Goal: Task Accomplishment & Management: Use online tool/utility

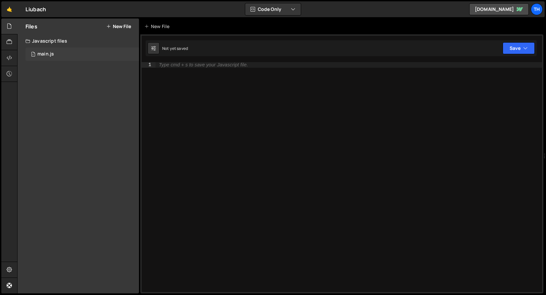
click at [72, 58] on div "1 main.js 0" at bounding box center [81, 54] width 113 height 13
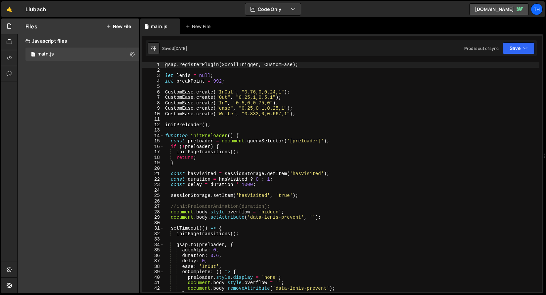
scroll to position [1748, 0]
click at [163, 137] on span at bounding box center [162, 136] width 4 height 6
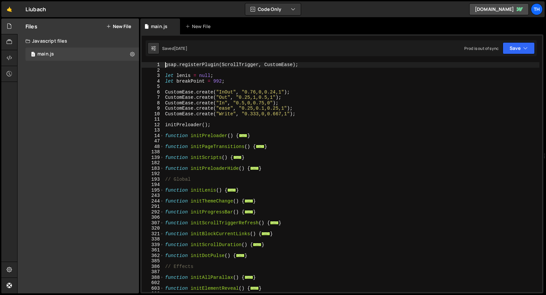
scroll to position [63, 0]
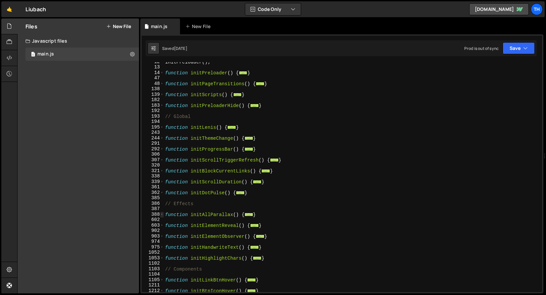
click at [162, 212] on span at bounding box center [162, 215] width 4 height 6
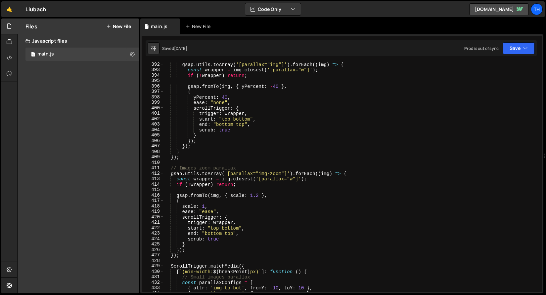
scroll to position [277, 0]
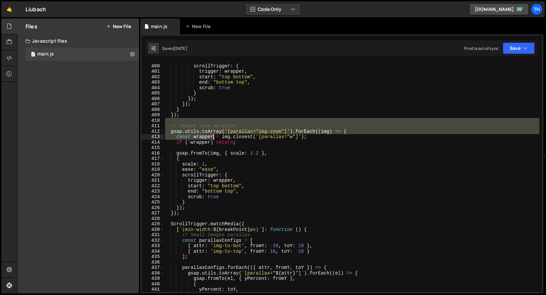
drag, startPoint x: 196, startPoint y: 129, endPoint x: 215, endPoint y: 142, distance: 22.4
click at [215, 142] on div "ease : "none" , scrollTrigger : { trigger : wrapper , start : "top bottom" , en…" at bounding box center [351, 178] width 375 height 241
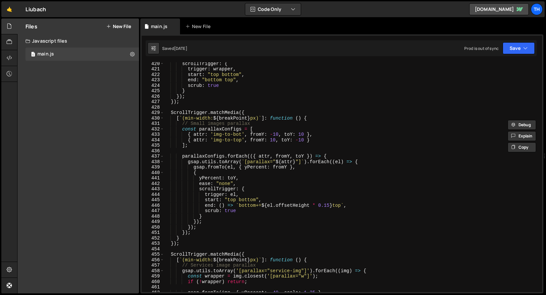
scroll to position [389, 0]
click at [247, 179] on div "scrollTrigger : { trigger : wrapper , start : "top bottom" , end : "bottom top"…" at bounding box center [351, 181] width 375 height 241
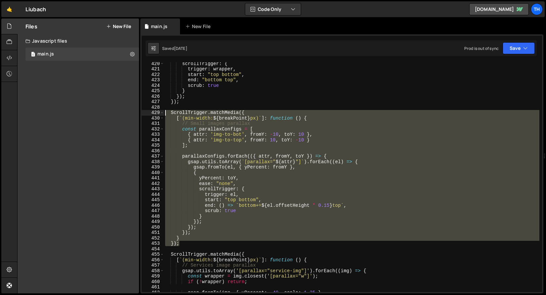
drag, startPoint x: 184, startPoint y: 246, endPoint x: 118, endPoint y: 114, distance: 147.1
click at [118, 114] on div "Files New File Javascript files 1 main.js 0 CSS files Copy share link Edit File…" at bounding box center [281, 156] width 528 height 275
type textarea "ScrollTrigger.matchMedia({ [`(min-width: ${breakPoint}px)`]: function () {"
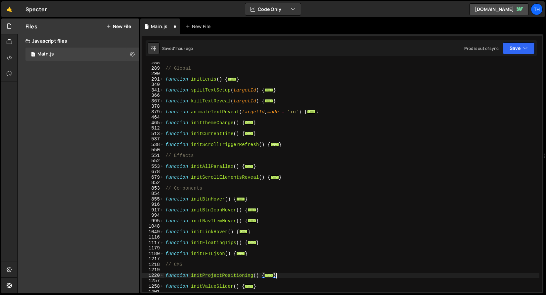
scroll to position [181, 0]
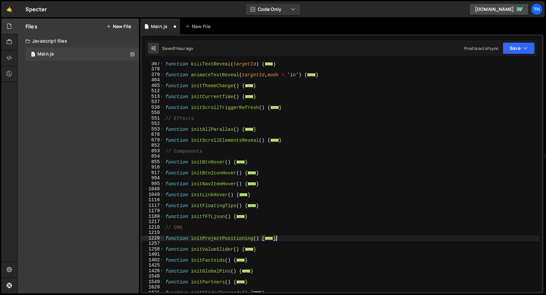
click at [163, 132] on div "678" at bounding box center [153, 135] width 22 height 6
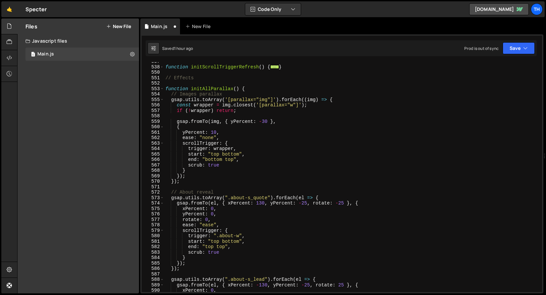
scroll to position [242, 0]
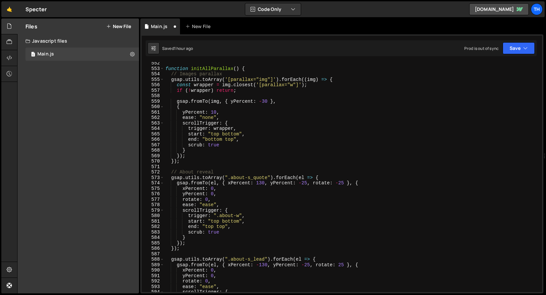
click at [192, 165] on div "function initAllParallax ( ) { // Images parallax gsap . utils . toArray ( '[pa…" at bounding box center [351, 181] width 375 height 241
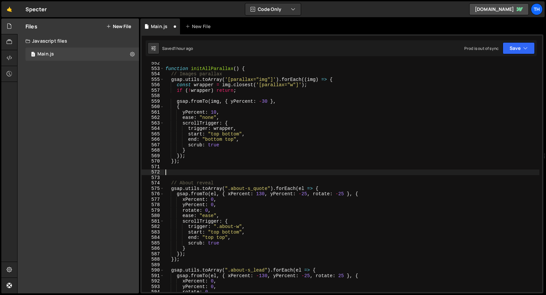
paste textarea "});"
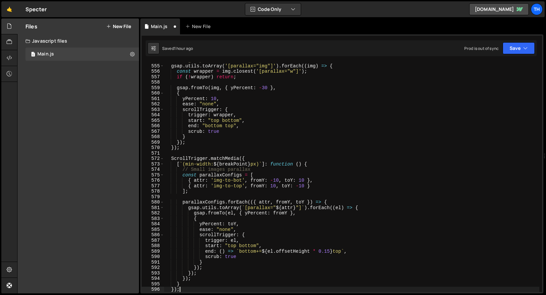
scroll to position [255, 0]
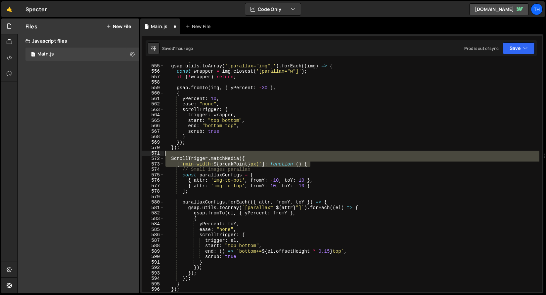
drag, startPoint x: 325, startPoint y: 164, endPoint x: 109, endPoint y: 154, distance: 216.5
click at [109, 154] on div "Files New File Javascript files 1 Main.js 0 CSS files Copy share link Edit File…" at bounding box center [281, 156] width 528 height 275
type textarea "ScrollTrigger.matchMedia({"
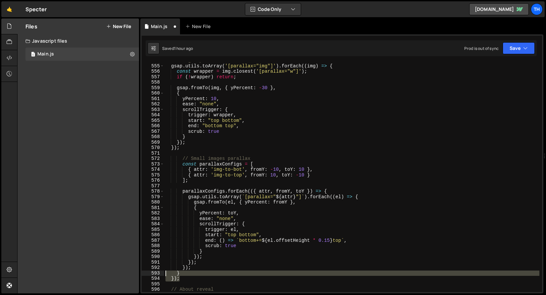
drag, startPoint x: 189, startPoint y: 279, endPoint x: 161, endPoint y: 275, distance: 28.7
click at [161, 275] on div "554 555 556 557 558 559 560 561 562 563 564 565 566 567 568 569 570 571 572 573…" at bounding box center [342, 177] width 400 height 230
type textarea "} });"
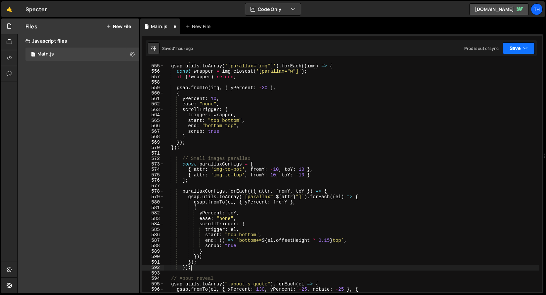
click at [529, 46] on button "Save" at bounding box center [518, 48] width 32 height 12
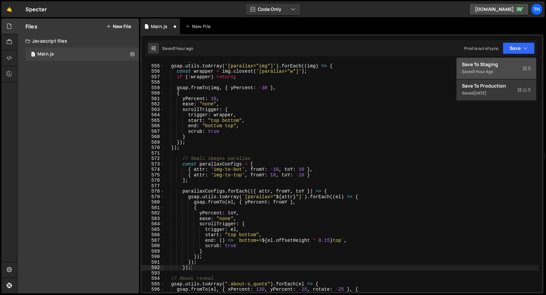
click at [513, 64] on div "Save to Staging S" at bounding box center [496, 64] width 69 height 7
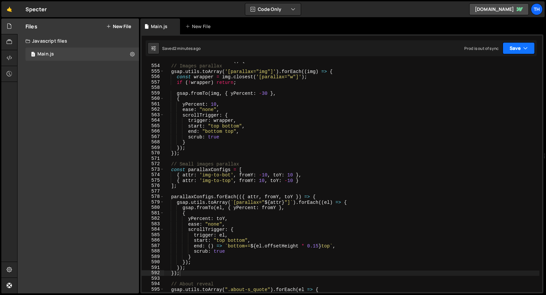
click at [517, 46] on button "Save" at bounding box center [518, 48] width 32 height 12
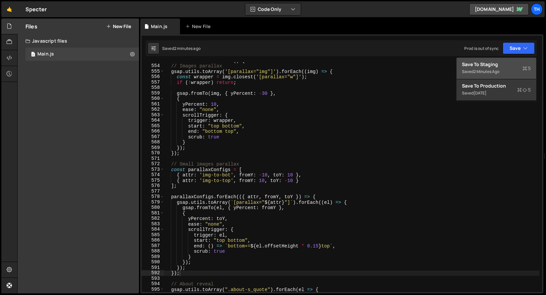
click at [503, 63] on div "Save to Staging S" at bounding box center [496, 64] width 69 height 7
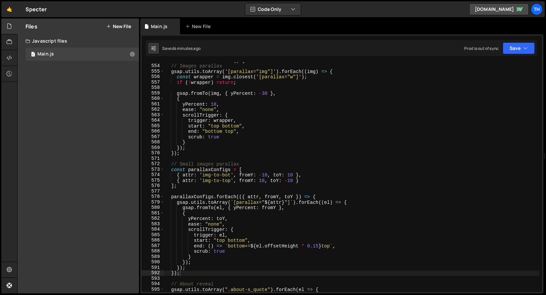
click at [263, 173] on div "function initAllParallax ( ) { // Images parallax gsap . utils . toArray ( '[pa…" at bounding box center [351, 178] width 375 height 241
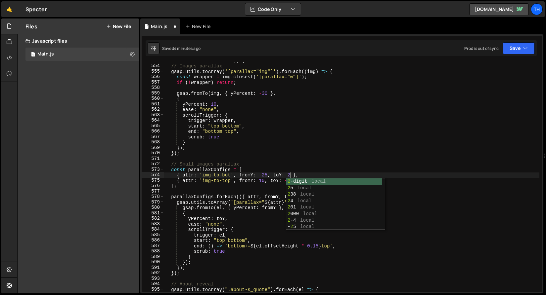
scroll to position [0, 9]
click at [255, 188] on div "function initAllParallax ( ) { // Images parallax gsap . utils . toArray ( '[pa…" at bounding box center [351, 178] width 375 height 241
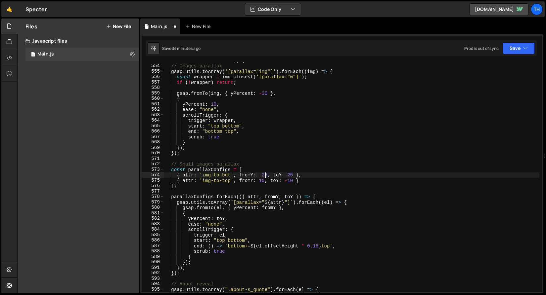
click at [264, 176] on div "function initAllParallax ( ) { // Images parallax gsap . utils . toArray ( '[pa…" at bounding box center [351, 178] width 375 height 241
click at [260, 178] on div "function initAllParallax ( ) { // Images parallax gsap . utils . toArray ( '[pa…" at bounding box center [351, 178] width 375 height 241
paste textarea "25"
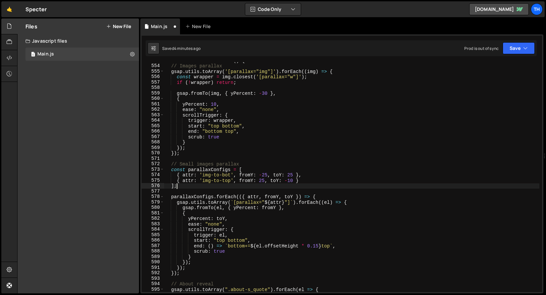
click at [289, 183] on div "function initAllParallax ( ) { // Images parallax gsap . utils . toArray ( '[pa…" at bounding box center [351, 178] width 375 height 241
click at [290, 181] on div "function initAllParallax ( ) { // Images parallax gsap . utils . toArray ( '[pa…" at bounding box center [351, 178] width 375 height 241
paste textarea "25"
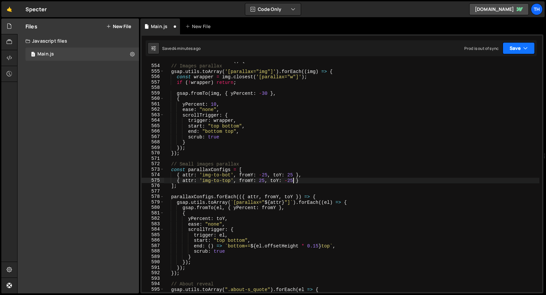
click at [514, 49] on button "Save" at bounding box center [518, 48] width 32 height 12
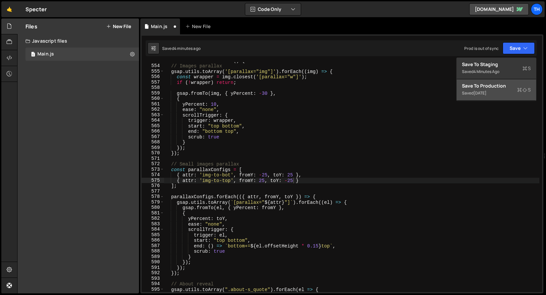
click at [505, 88] on div "Save to Production S" at bounding box center [496, 86] width 69 height 7
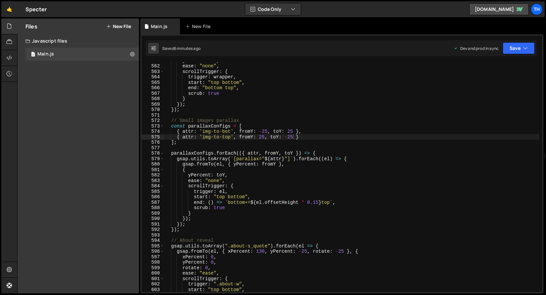
scroll to position [3065, 0]
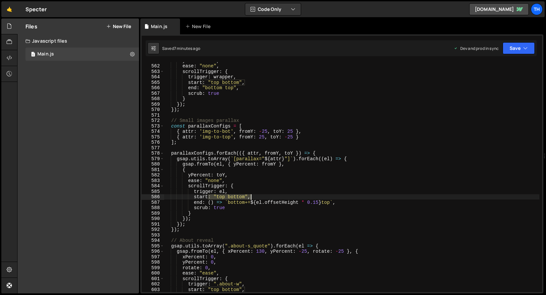
drag, startPoint x: 207, startPoint y: 196, endPoint x: 260, endPoint y: 196, distance: 52.2
click at [260, 196] on div "yPercent : 10 , ease : "none" , scrollTrigger : { trigger : wrapper , start : "…" at bounding box center [351, 178] width 375 height 241
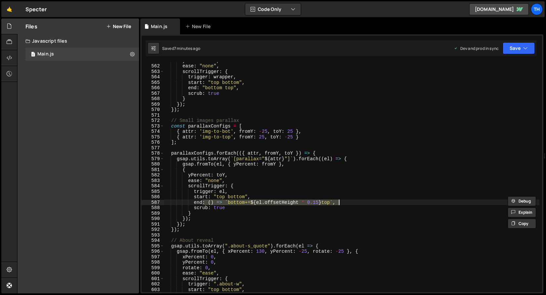
drag, startPoint x: 203, startPoint y: 203, endPoint x: 360, endPoint y: 201, distance: 156.7
click at [360, 201] on div "yPercent : 10 , ease : "none" , scrollTrigger : { trigger : wrapper , start : "…" at bounding box center [351, 178] width 375 height 241
paste textarea ""top bottom""
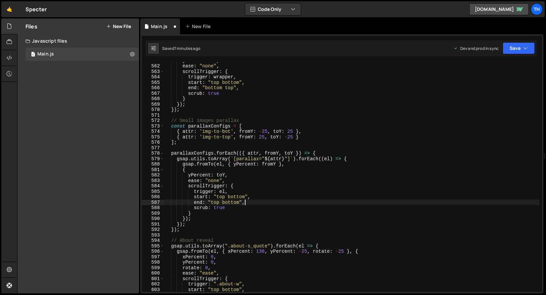
click at [223, 204] on div "yPercent : 10 , ease : "none" , scrollTrigger : { trigger : wrapper , start : "…" at bounding box center [351, 178] width 375 height 241
click at [216, 202] on div "yPercent : 10 , ease : "none" , scrollTrigger : { trigger : wrapper , start : "…" at bounding box center [351, 178] width 375 height 241
click at [215, 202] on div "yPercent : 10 , ease : "none" , scrollTrigger : { trigger : wrapper , start : "…" at bounding box center [351, 178] width 375 height 241
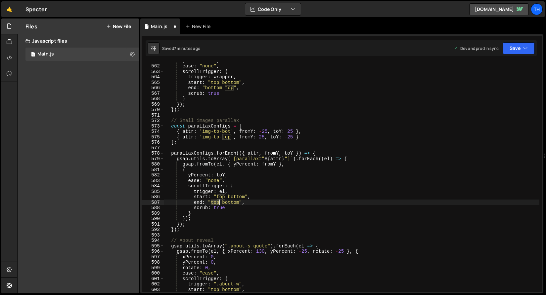
click at [215, 202] on div "yPercent : 10 , ease : "none" , scrollTrigger : { trigger : wrapper , start : "…" at bounding box center [351, 178] width 375 height 241
paste textarea "bottom"
click at [223, 198] on div "yPercent : 10 , ease : "none" , scrollTrigger : { trigger : wrapper , start : "…" at bounding box center [351, 178] width 375 height 241
click at [240, 203] on div "yPercent : 10 , ease : "none" , scrollTrigger : { trigger : wrapper , start : "…" at bounding box center [351, 178] width 375 height 241
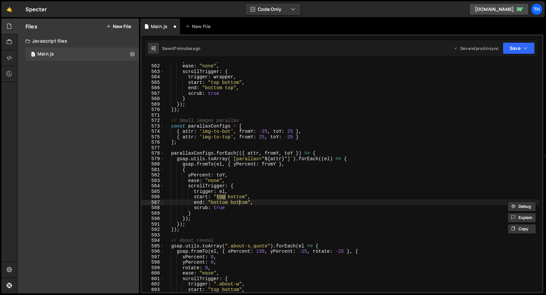
click at [240, 203] on div "yPercent : 10 , ease : "none" , scrollTrigger : { trigger : wrapper , start : "…" at bounding box center [351, 178] width 375 height 241
paste textarea "pto"
click at [250, 202] on div "yPercent : 10 , ease : "none" , scrollTrigger : { trigger : wrapper , start : "…" at bounding box center [351, 178] width 375 height 241
paste textarea "top"
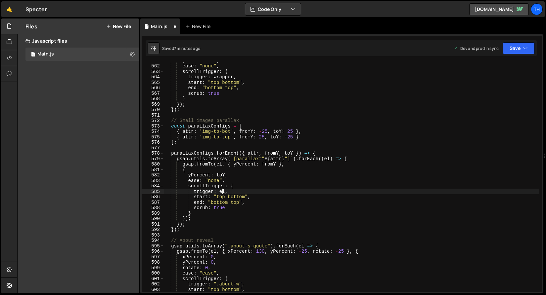
click at [222, 191] on div "yPercent : 10 , ease : "none" , scrollTrigger : { trigger : wrapper , start : "…" at bounding box center [351, 178] width 375 height 241
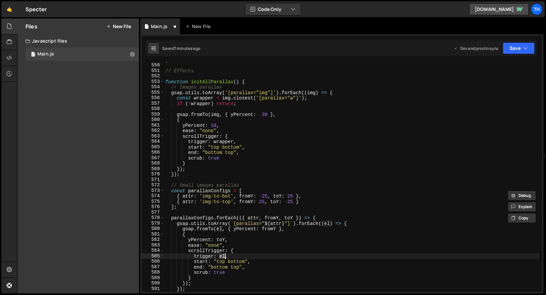
scroll to position [3003, 0]
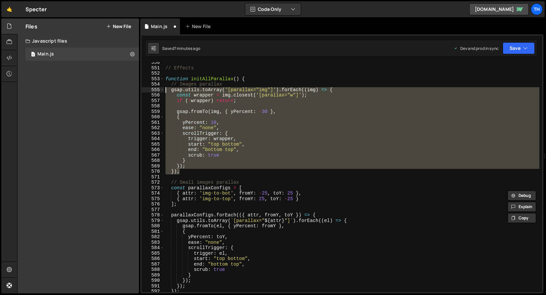
drag, startPoint x: 206, startPoint y: 174, endPoint x: 93, endPoint y: 89, distance: 141.2
click at [93, 89] on div "Files New File Javascript files 1 Main.js 0 CSS files Copy share link Edit File…" at bounding box center [281, 156] width 528 height 275
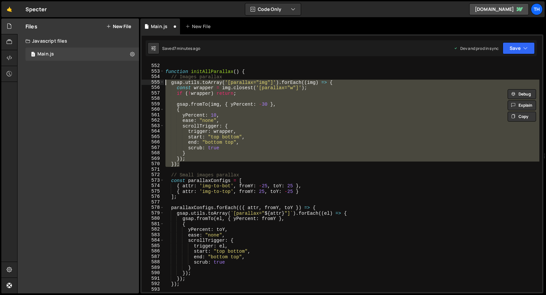
scroll to position [3013, 0]
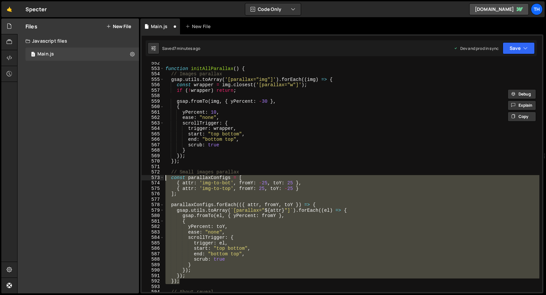
drag, startPoint x: 174, startPoint y: 275, endPoint x: 120, endPoint y: 176, distance: 113.3
click at [120, 176] on div "Files New File Javascript files 1 Main.js 0 CSS files Copy share link Edit File…" at bounding box center [281, 156] width 528 height 275
paste textarea "});"
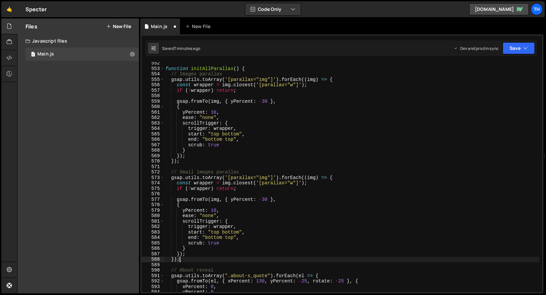
click at [267, 176] on div "function initAllParallax ( ) { // Images parallax gsap . utils . toArray ( '[pa…" at bounding box center [351, 181] width 375 height 241
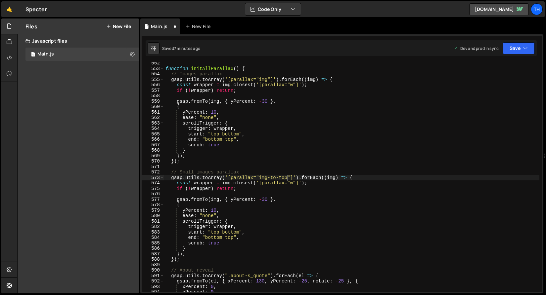
scroll to position [0, 8]
click at [265, 203] on div "function initAllParallax ( ) { // Images parallax gsap . utils . toArray ( '[pa…" at bounding box center [351, 181] width 375 height 241
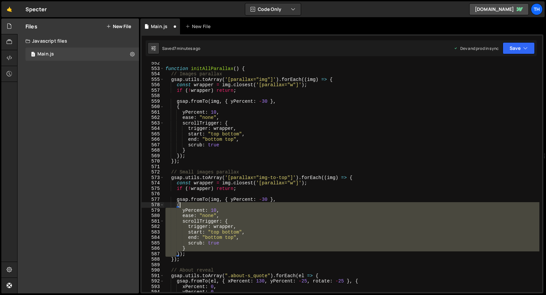
click at [265, 203] on div "function initAllParallax ( ) { // Images parallax gsap . utils . toArray ( '[pa…" at bounding box center [351, 181] width 375 height 241
click at [265, 201] on div "function initAllParallax ( ) { // Images parallax gsap . utils . toArray ( '[pa…" at bounding box center [351, 181] width 375 height 241
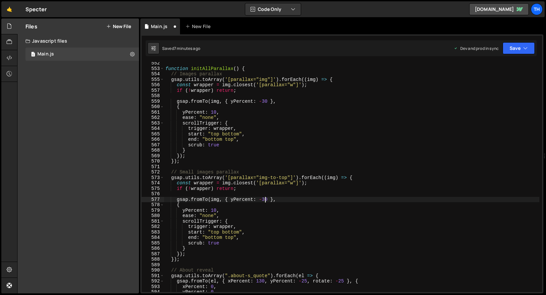
click at [265, 201] on div "function initAllParallax ( ) { // Images parallax gsap . utils . toArray ( '[pa…" at bounding box center [351, 181] width 375 height 241
click at [211, 209] on div "function initAllParallax ( ) { // Images parallax gsap . utils . toArray ( '[pa…" at bounding box center [351, 181] width 375 height 241
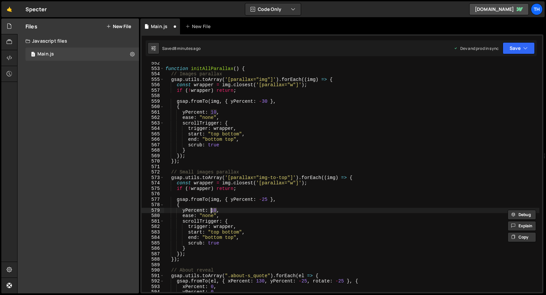
click at [261, 199] on div "function initAllParallax ( ) { // Images parallax gsap . utils . toArray ( '[pa…" at bounding box center [351, 181] width 375 height 241
click at [211, 212] on div "function initAllParallax ( ) { // Images parallax gsap . utils . toArray ( '[pa…" at bounding box center [351, 181] width 375 height 241
click at [233, 222] on div "function initAllParallax ( ) { // Images parallax gsap . utils . toArray ( '[pa…" at bounding box center [351, 181] width 375 height 241
click at [520, 50] on button "Save" at bounding box center [518, 48] width 32 height 12
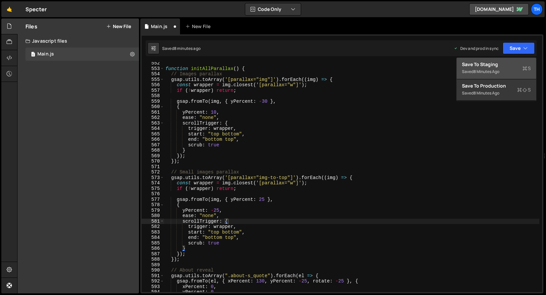
click at [513, 71] on div "Saved 8 minutes ago" at bounding box center [496, 72] width 69 height 8
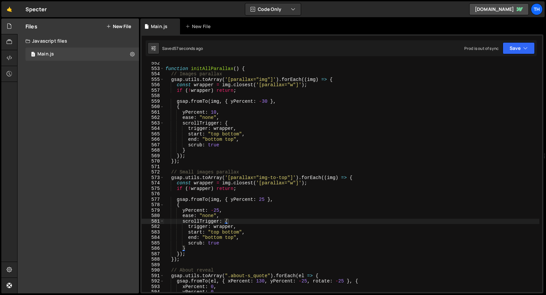
click at [264, 202] on div "function initAllParallax ( ) { // Images parallax gsap . utils . toArray ( '[pa…" at bounding box center [351, 181] width 375 height 241
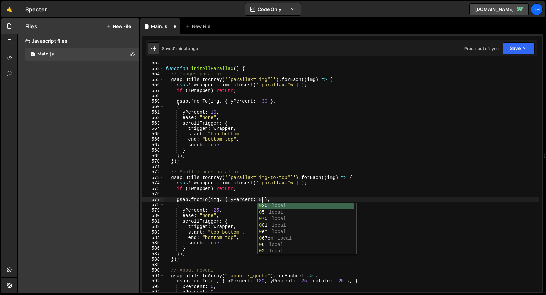
click at [214, 209] on div "function initAllParallax ( ) { // Images parallax gsap . utils . toArray ( '[pa…" at bounding box center [351, 181] width 375 height 241
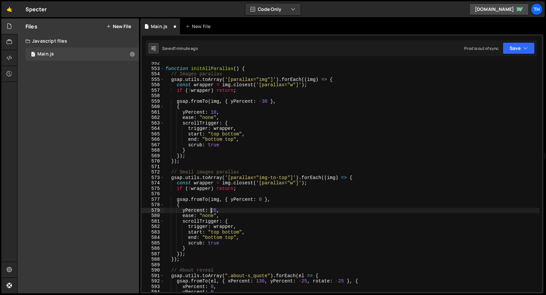
scroll to position [0, 3]
click at [530, 48] on button "Save" at bounding box center [518, 48] width 32 height 12
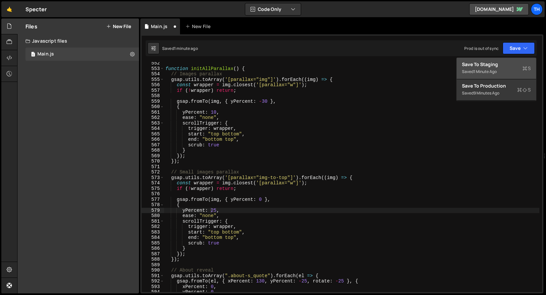
click at [527, 70] on icon at bounding box center [524, 68] width 5 height 7
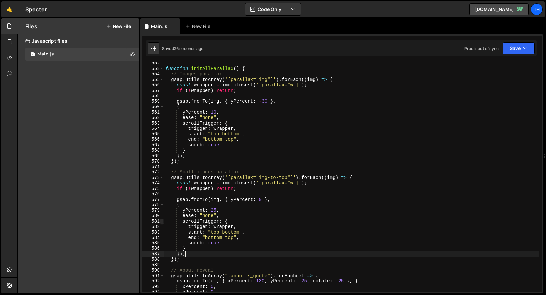
scroll to position [0, 1]
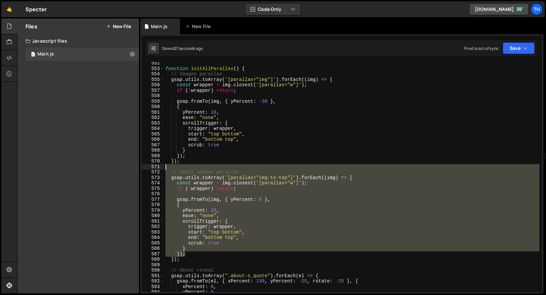
drag, startPoint x: 193, startPoint y: 257, endPoint x: 144, endPoint y: 169, distance: 100.6
click at [144, 169] on div "}); 552 553 554 555 556 557 558 559 560 561 562 563 564 565 566 567 568 569 570…" at bounding box center [342, 177] width 400 height 230
type textarea "// Small images parallax"
click at [188, 266] on div "function initAllParallax ( ) { // Images parallax gsap . utils . toArray ( '[pa…" at bounding box center [351, 181] width 375 height 241
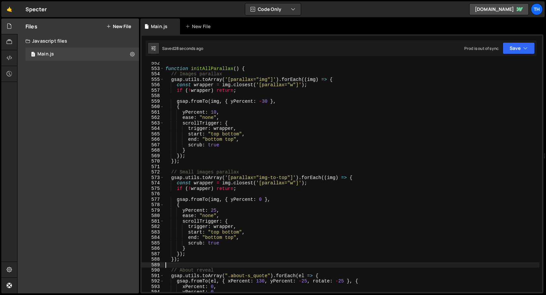
scroll to position [0, 0]
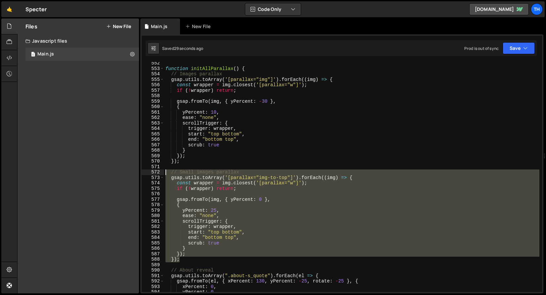
drag, startPoint x: 172, startPoint y: 253, endPoint x: 132, endPoint y: 171, distance: 90.8
click at [132, 171] on div "Files New File Javascript files 1 Main.js 0 CSS files Copy share link Edit File…" at bounding box center [281, 156] width 528 height 275
type textarea "// Small images parallax gsap.utils.toArray('[parallax="img-to-top"]').forEach(…"
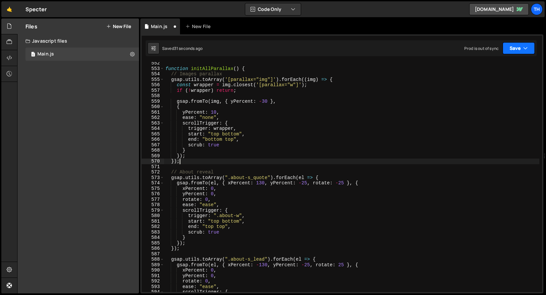
click at [530, 54] on button "Save" at bounding box center [518, 48] width 32 height 12
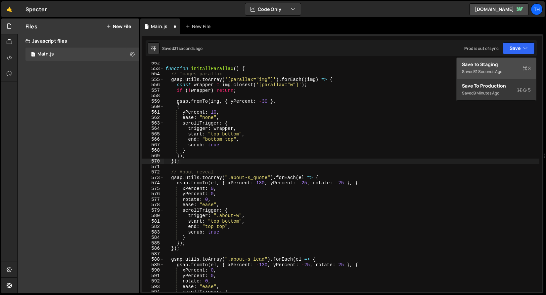
click at [516, 64] on div "Save to Staging S" at bounding box center [496, 64] width 69 height 7
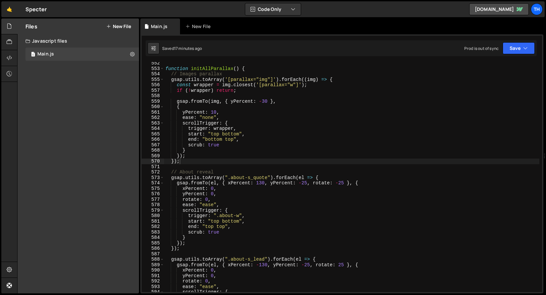
scroll to position [2949, 0]
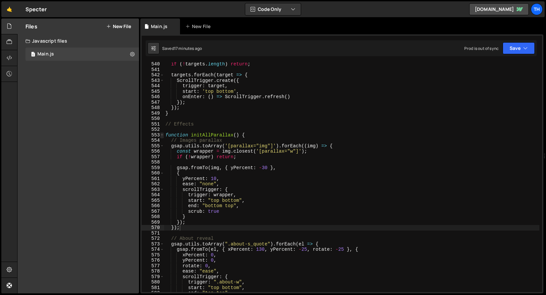
click at [163, 136] on span at bounding box center [162, 136] width 4 height 6
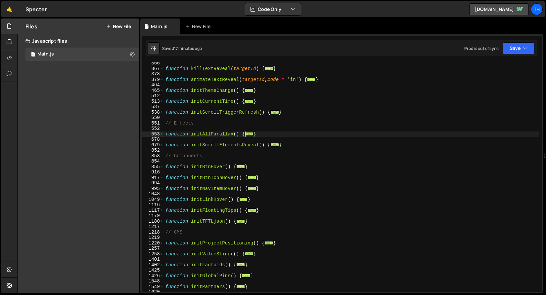
scroll to position [181, 0]
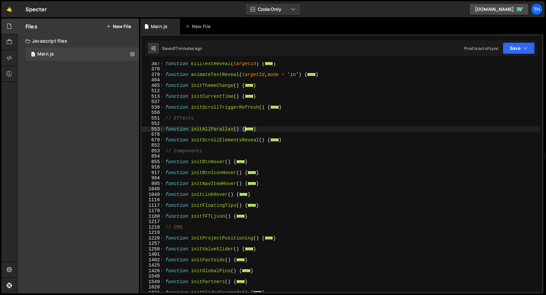
click at [160, 207] on div "1117" at bounding box center [153, 206] width 22 height 6
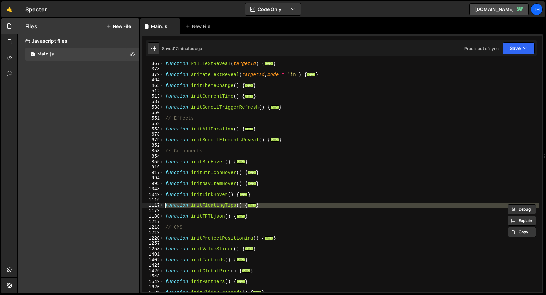
click at [160, 198] on div at bounding box center [160, 198] width 0 height 0
click at [178, 183] on div "function killTextReveal ( targetId ) { ... } function animateTextReveal ( targe…" at bounding box center [351, 181] width 375 height 241
type textarea "function initNavItemHover() {"
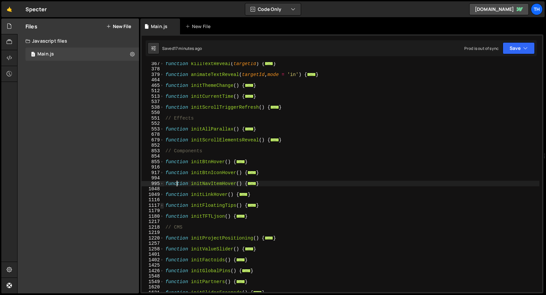
click at [163, 207] on span at bounding box center [162, 206] width 4 height 6
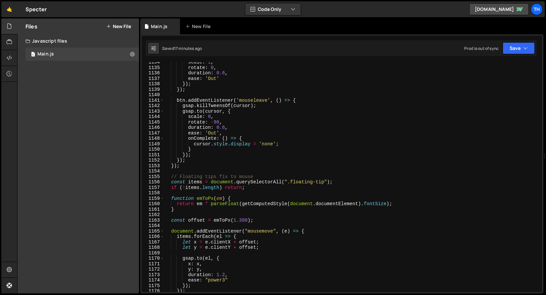
scroll to position [464, 0]
